Goal: Use online tool/utility: Utilize a website feature to perform a specific function

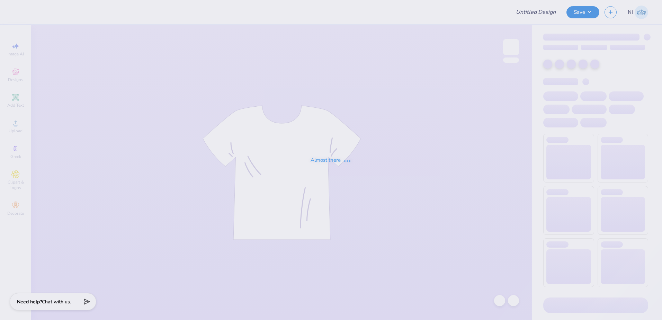
type input "SSR fold over shorts"
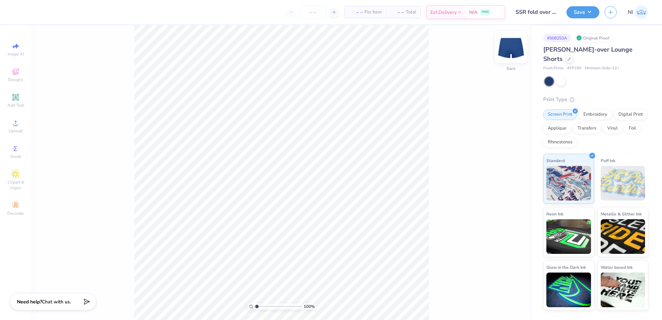
click at [515, 47] on img at bounding box center [512, 47] width 28 height 28
click at [513, 46] on img at bounding box center [512, 47] width 28 height 28
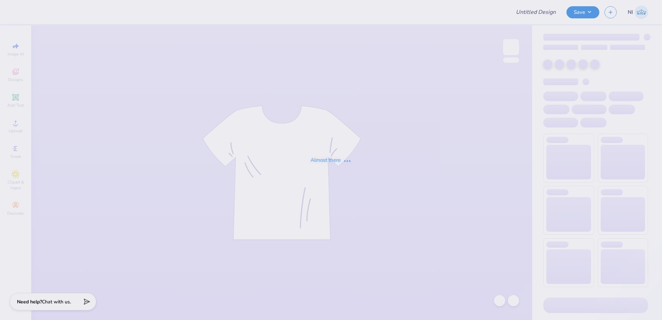
type input "Tulane lax"
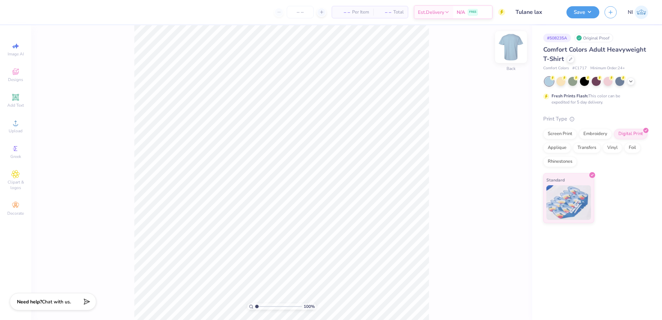
click at [511, 47] on img at bounding box center [512, 47] width 28 height 28
click at [510, 47] on img at bounding box center [512, 47] width 28 height 28
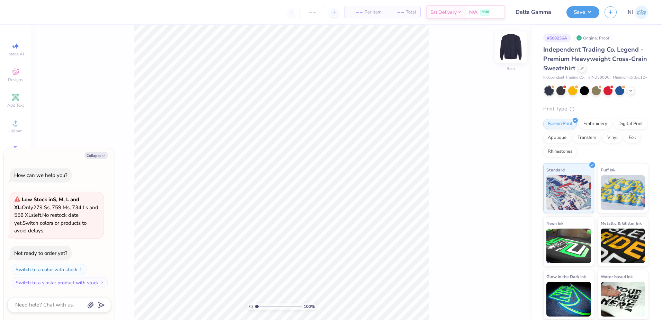
click at [518, 54] on img at bounding box center [512, 47] width 28 height 28
type textarea "x"
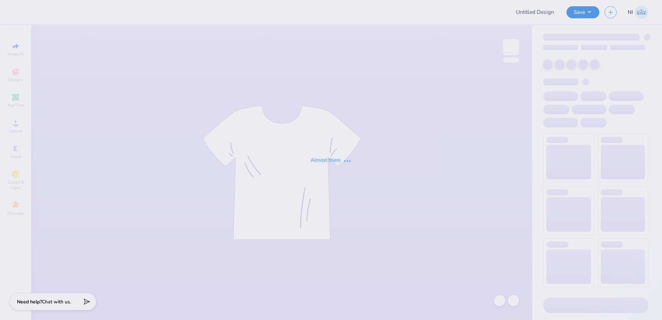
type input "Special Men's Weekend #3"
type input "PR #3"
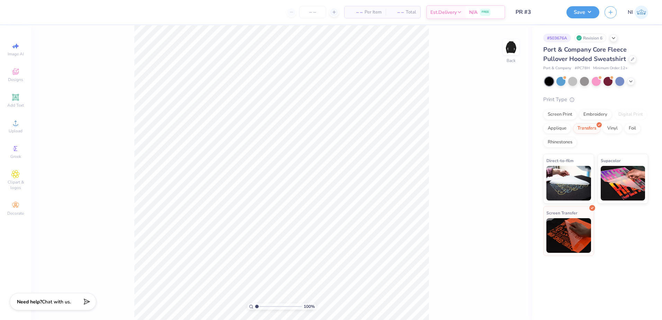
click at [575, 230] on img at bounding box center [569, 235] width 45 height 35
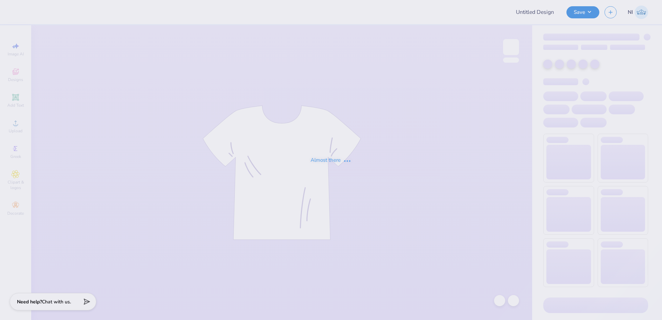
type input "UTA FSA Member Merch [DATE]-[DATE]"
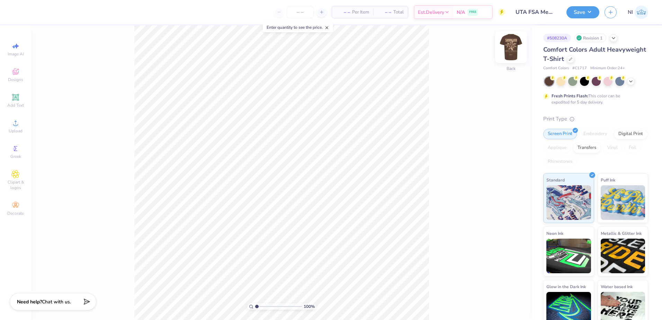
click at [509, 45] on img at bounding box center [512, 47] width 28 height 28
type input "2.22643191709162"
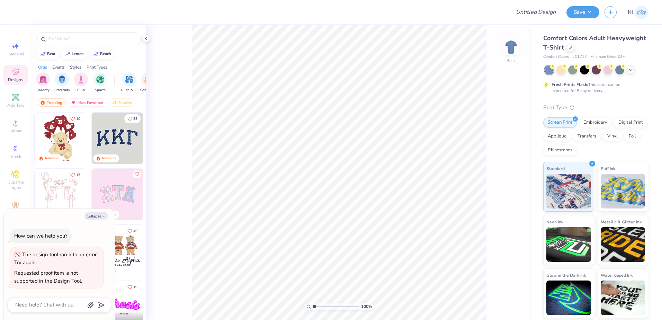
type textarea "x"
